Goal: Task Accomplishment & Management: Manage account settings

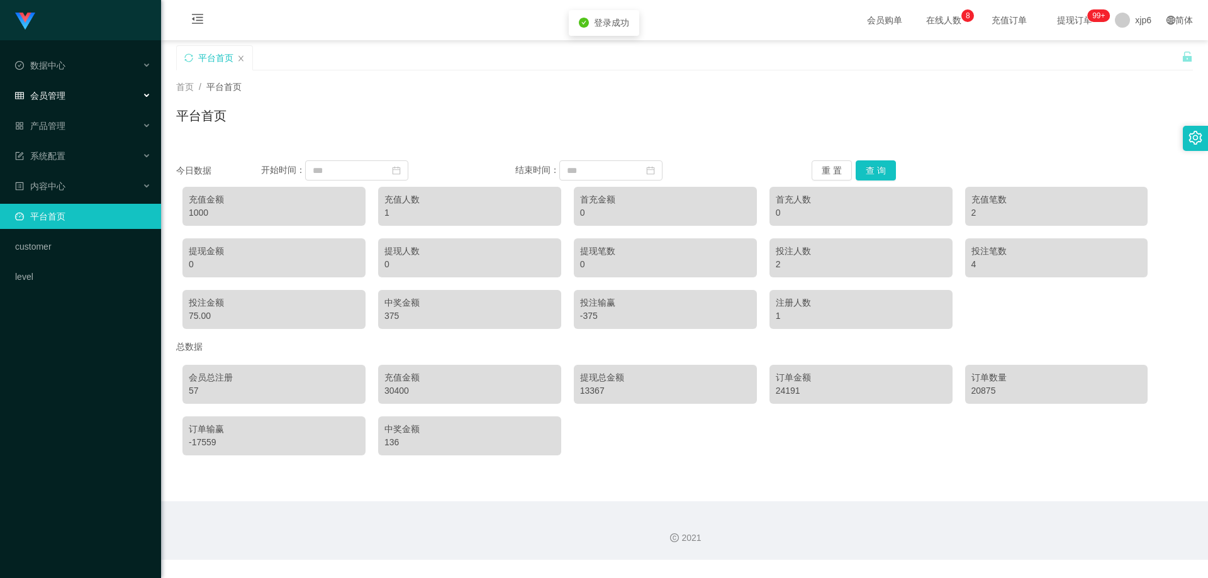
click at [73, 87] on div "会员管理" at bounding box center [80, 95] width 161 height 25
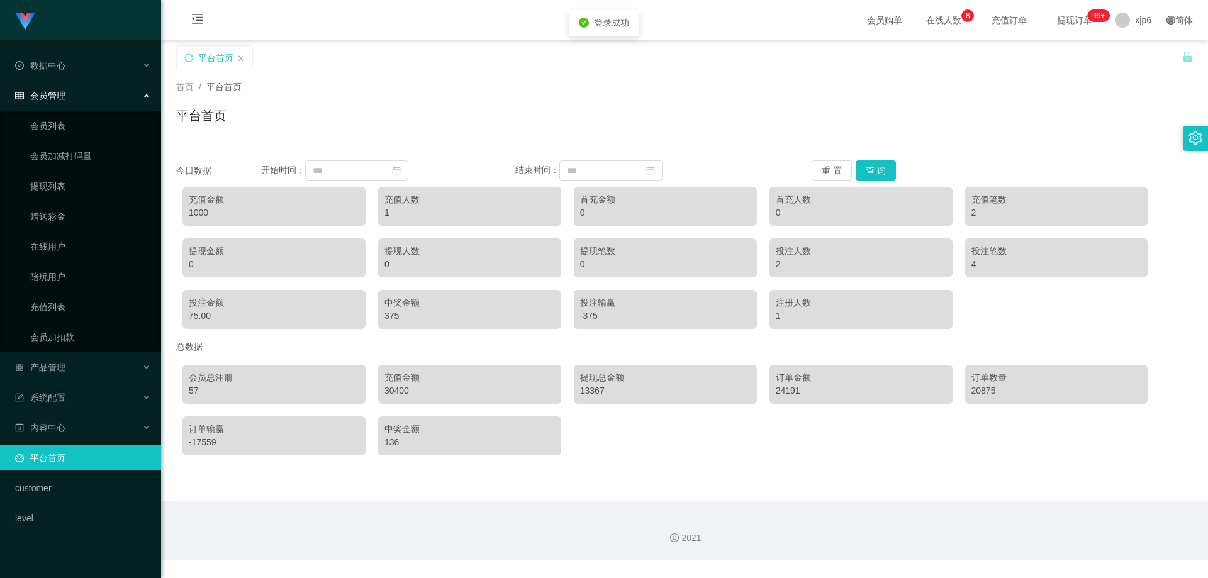
click at [60, 108] on div "会员管理" at bounding box center [80, 95] width 161 height 25
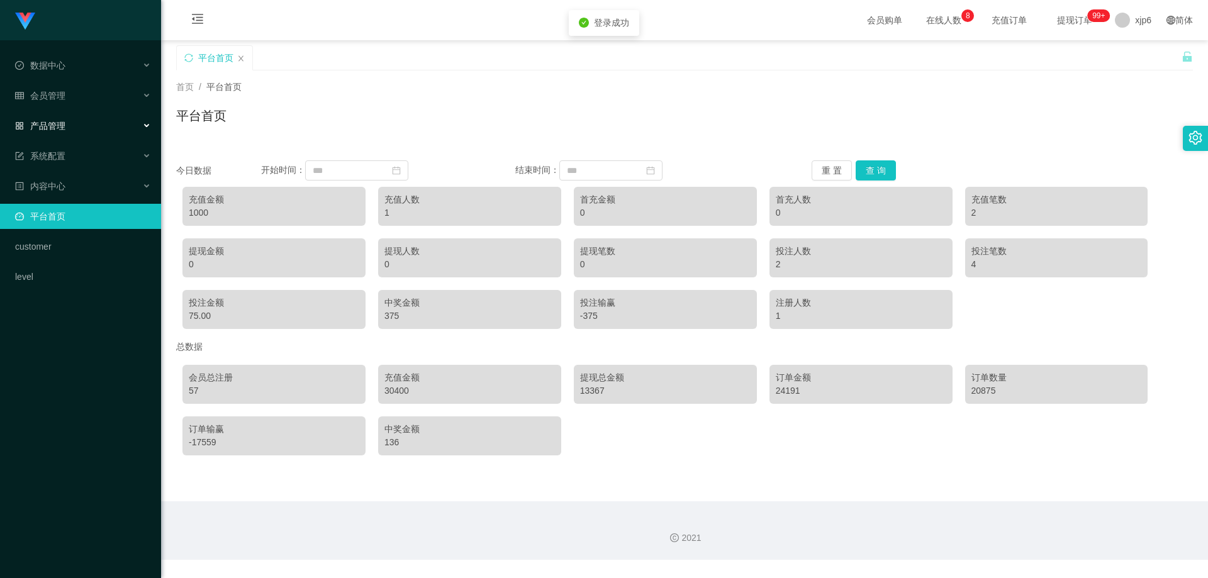
click at [60, 117] on div "产品管理" at bounding box center [80, 125] width 161 height 25
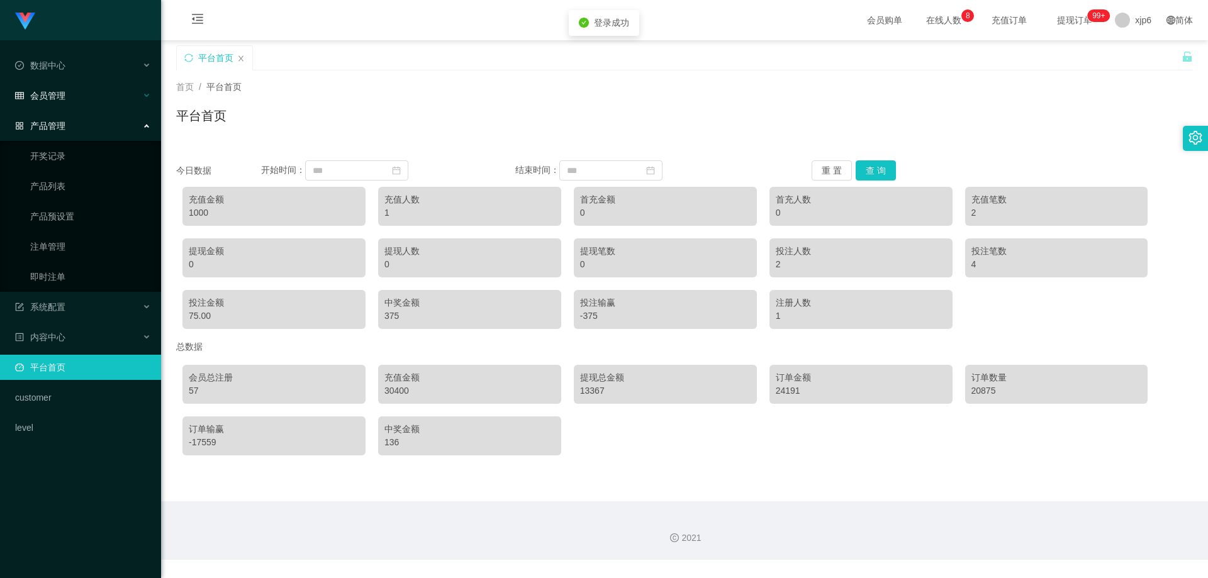
click at [59, 103] on div "会员管理" at bounding box center [80, 95] width 161 height 25
click at [62, 130] on link "会员列表" at bounding box center [90, 125] width 121 height 25
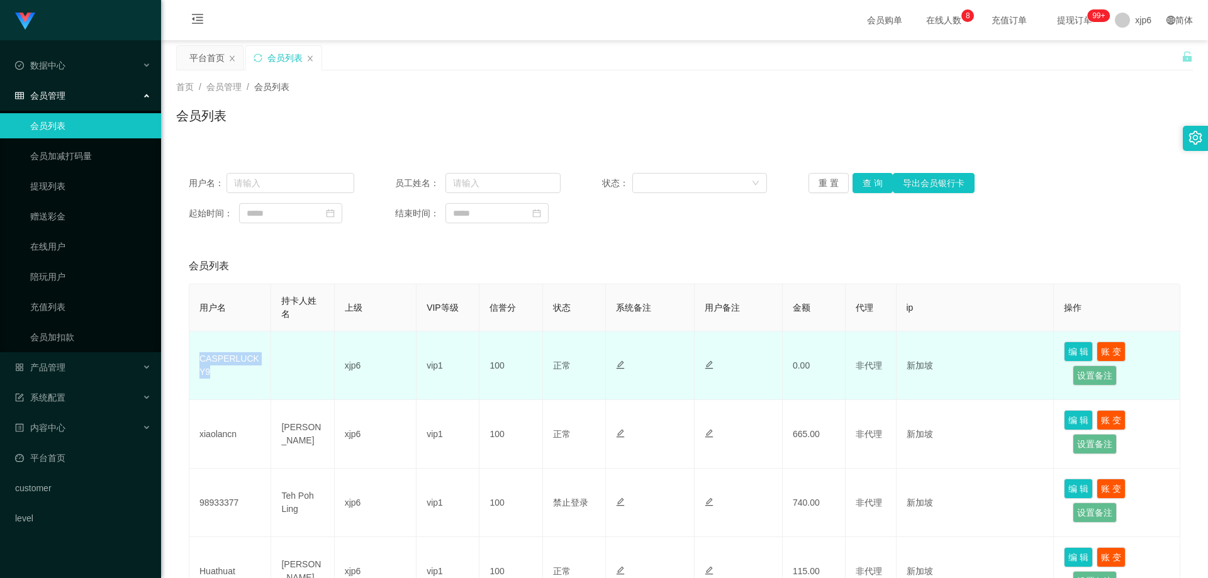
drag, startPoint x: 261, startPoint y: 371, endPoint x: 193, endPoint y: 365, distance: 68.2
click at [193, 365] on tr "CASPERLUCKY9 xjp6 vip1 100 正常 禁止登录 禁止投注 0.00 非代理 新加坡 编 辑 账 变 设置备注" at bounding box center [684, 366] width 991 height 69
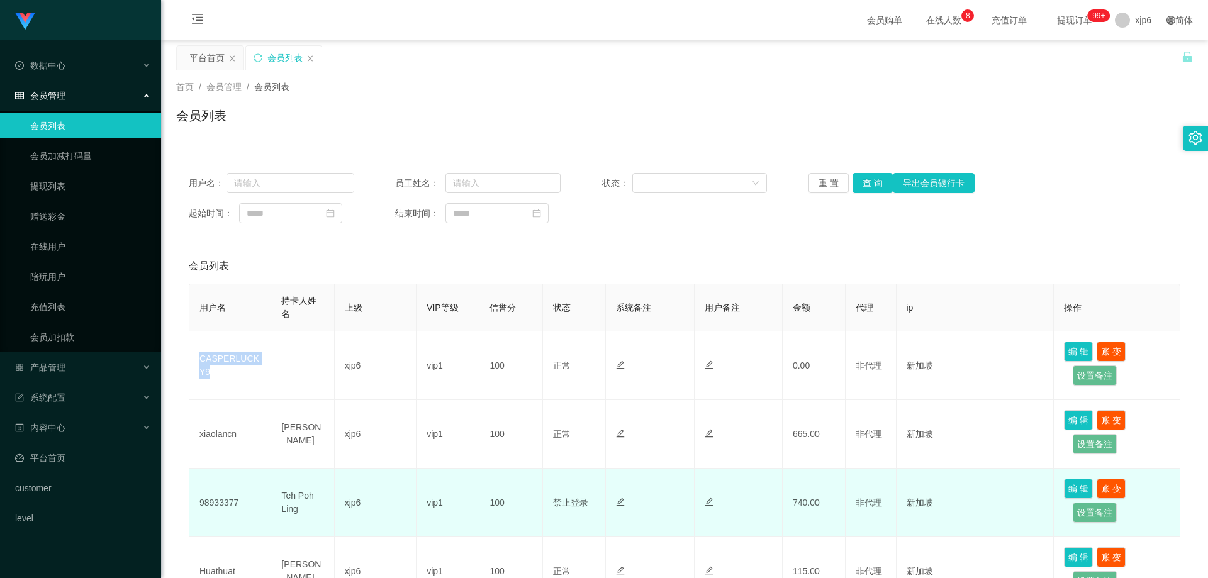
copy td "CASPERLUCKY9"
